Goal: Navigation & Orientation: Find specific page/section

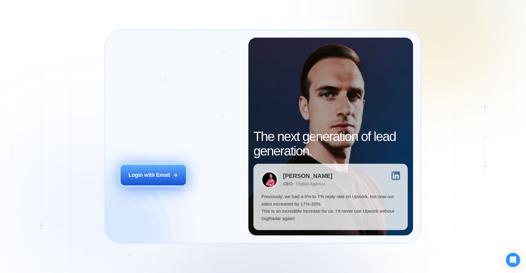
click at [164, 173] on div "Login with Email" at bounding box center [150, 174] width 42 height 7
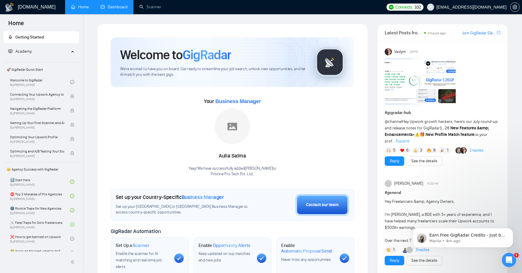
click at [113, 6] on link "Dashboard" at bounding box center [114, 6] width 27 height 5
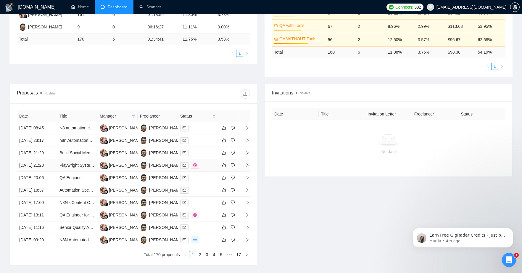
scroll to position [181, 0]
